Goal: Information Seeking & Learning: Learn about a topic

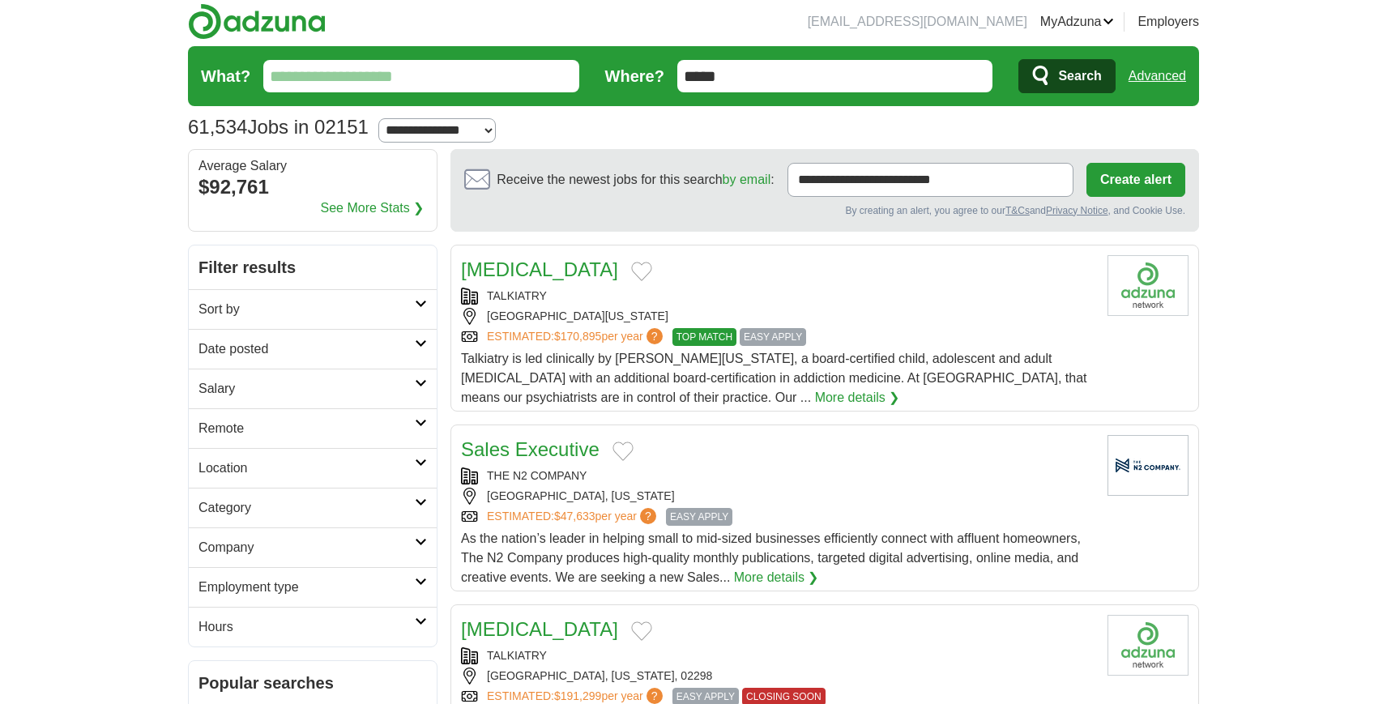
scroll to position [6, 0]
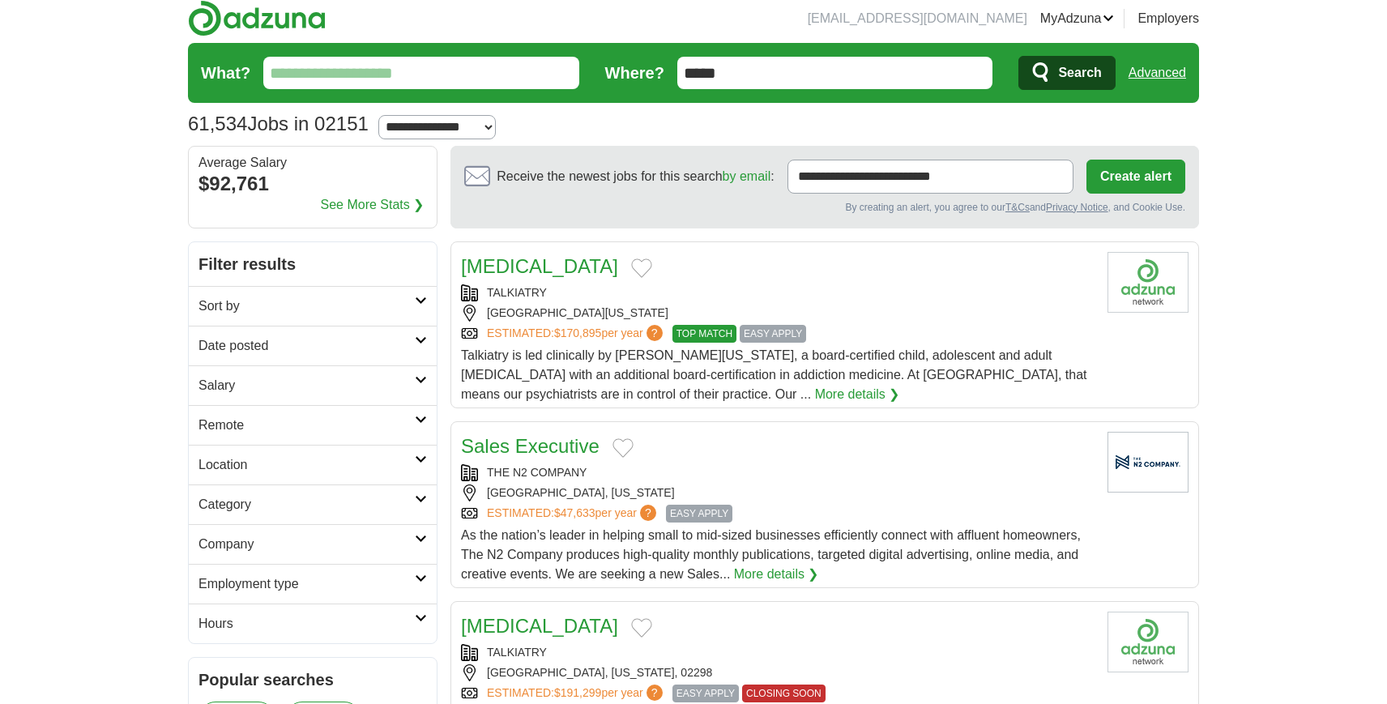
click at [309, 416] on h2 "Remote" at bounding box center [307, 425] width 216 height 19
click at [246, 463] on link "Remote jobs" at bounding box center [235, 464] width 73 height 14
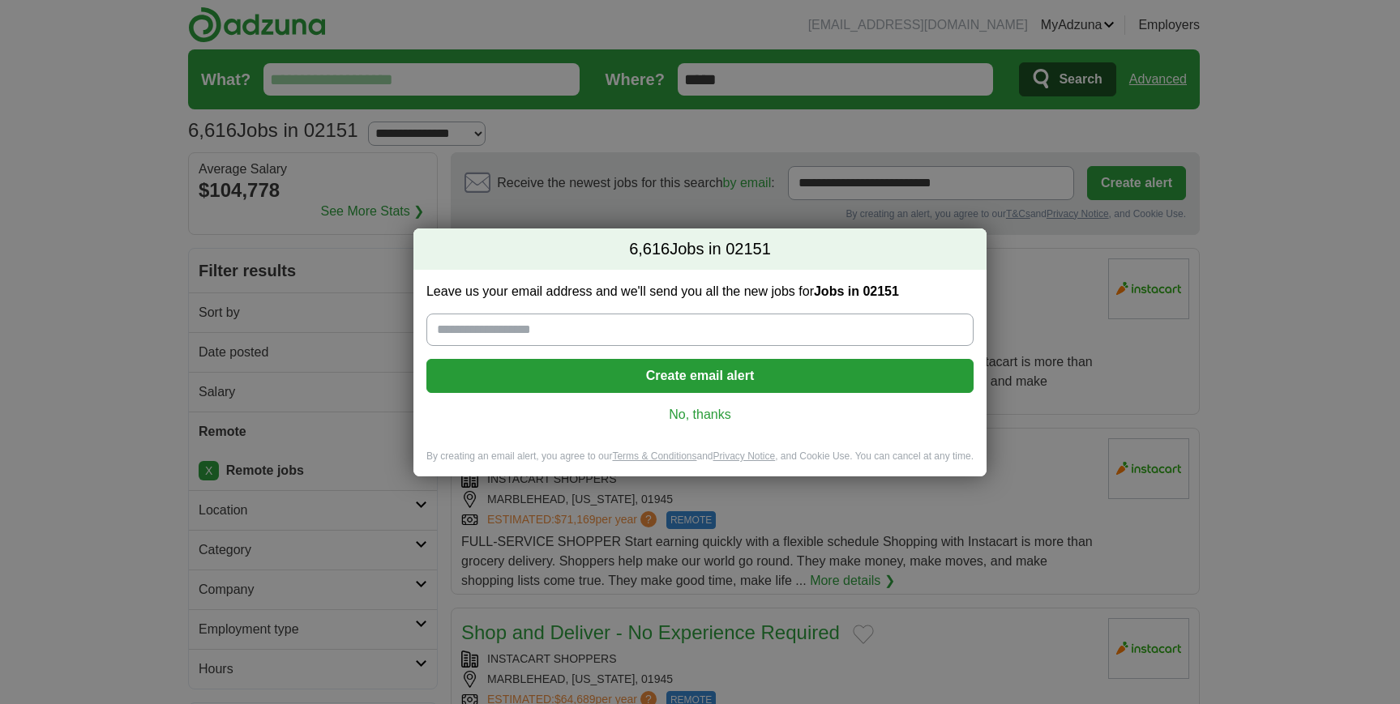
click at [712, 413] on link "No, thanks" at bounding box center [699, 415] width 521 height 18
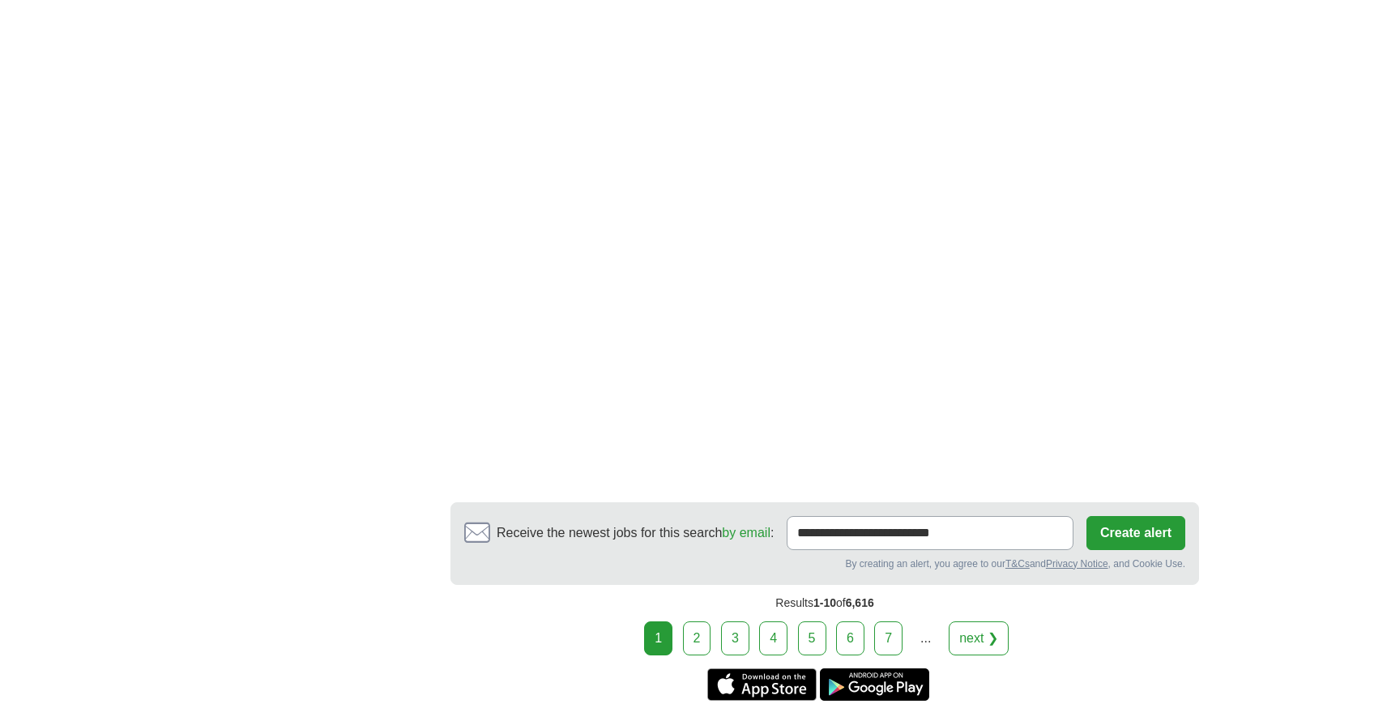
scroll to position [2839, 0]
